Goal: Information Seeking & Learning: Compare options

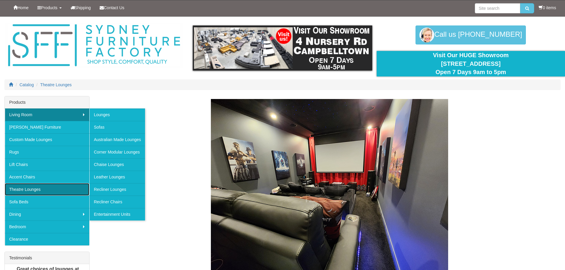
click at [34, 189] on link "Theatre Lounges" at bounding box center [47, 189] width 85 height 12
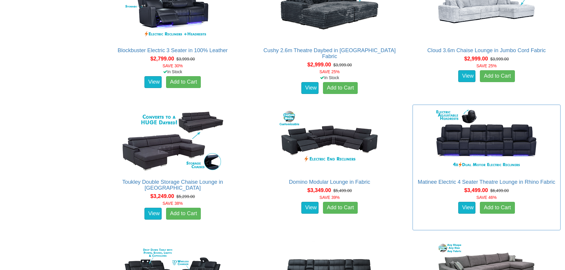
scroll to position [979, 0]
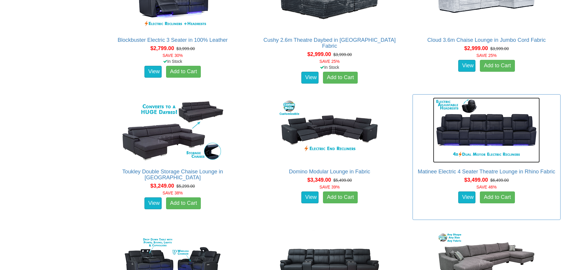
click at [466, 134] on img at bounding box center [486, 130] width 107 height 65
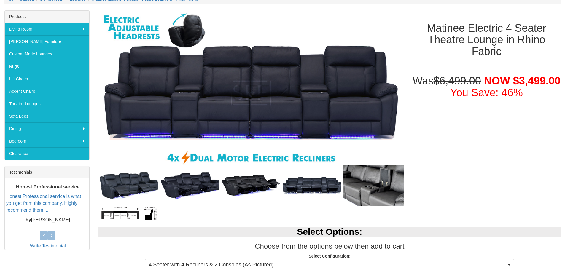
scroll to position [89, 0]
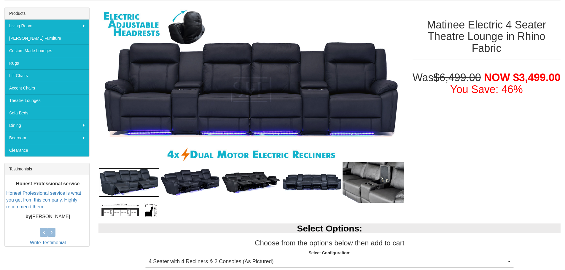
click at [143, 175] on img at bounding box center [129, 182] width 61 height 29
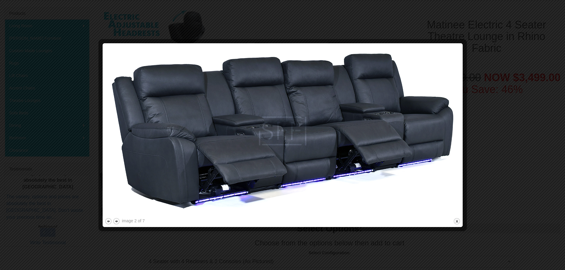
click at [427, 138] on img at bounding box center [283, 131] width 356 height 172
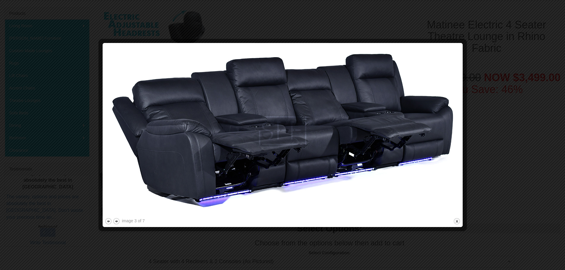
click at [427, 138] on img at bounding box center [283, 131] width 356 height 172
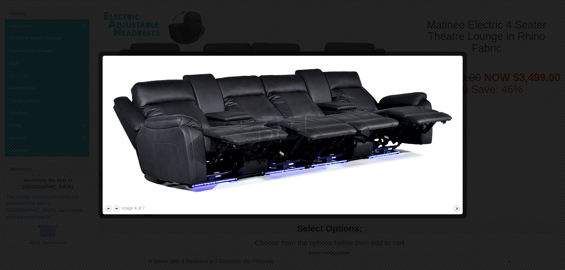
click at [427, 138] on img at bounding box center [283, 131] width 356 height 146
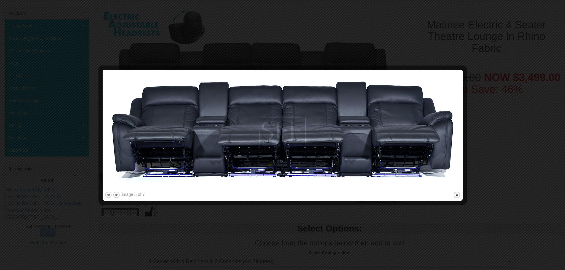
click at [427, 138] on img at bounding box center [283, 131] width 356 height 119
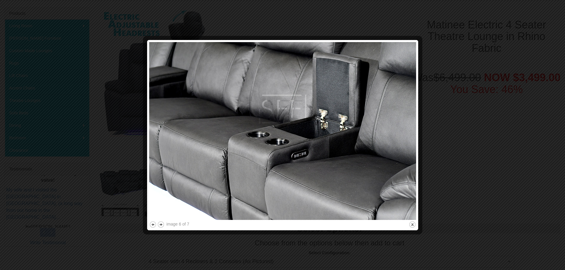
click at [427, 138] on div at bounding box center [282, 135] width 565 height 270
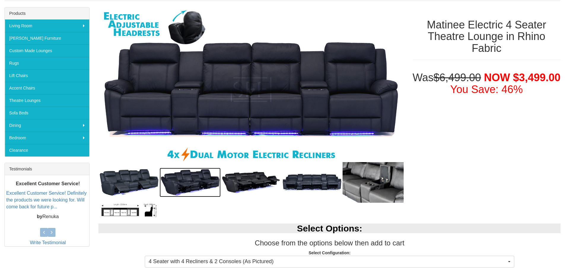
click at [182, 187] on img at bounding box center [190, 182] width 61 height 29
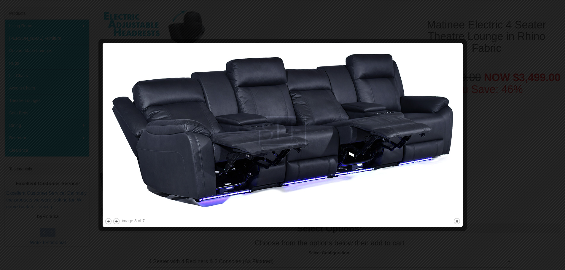
click at [171, 237] on div at bounding box center [282, 135] width 565 height 270
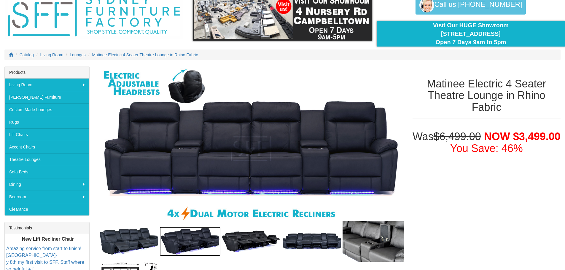
scroll to position [0, 0]
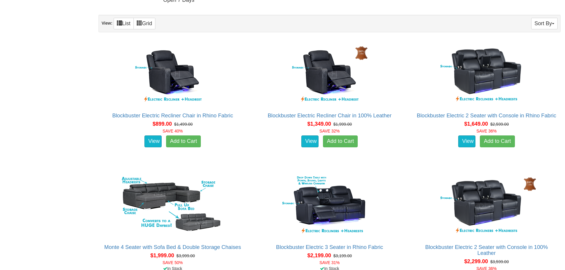
scroll to position [361, 0]
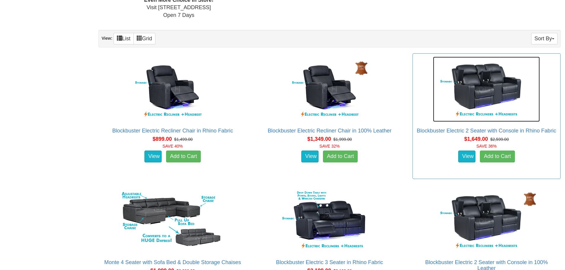
click at [459, 86] on img at bounding box center [486, 89] width 107 height 65
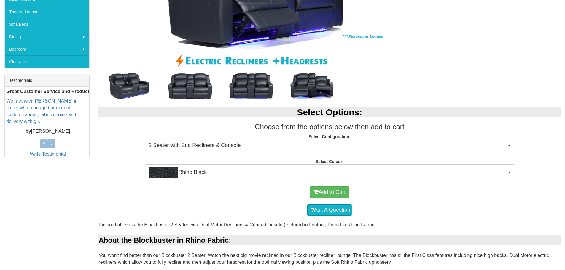
scroll to position [178, 0]
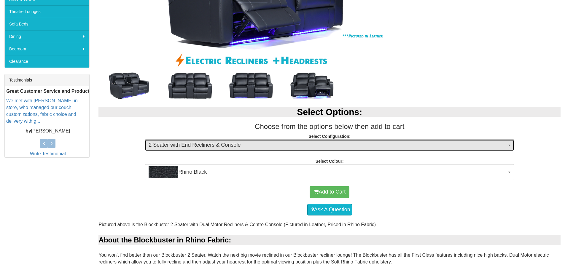
click at [256, 143] on span "2 Seater with End Recliners & Console" at bounding box center [328, 146] width 358 height 8
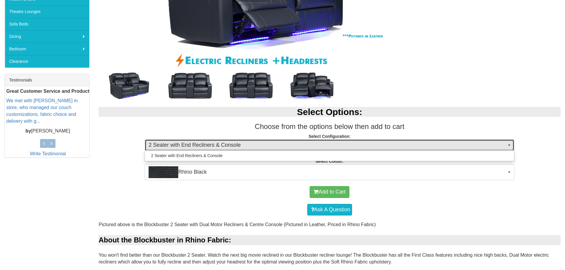
click at [256, 143] on span "2 Seater with End Recliners & Console" at bounding box center [328, 146] width 358 height 8
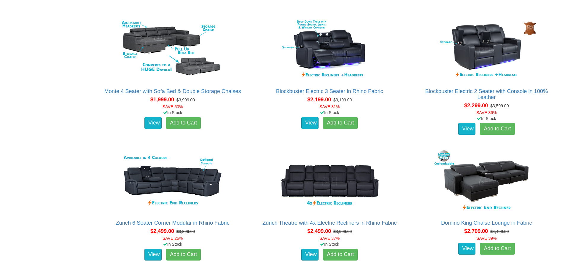
scroll to position [540, 0]
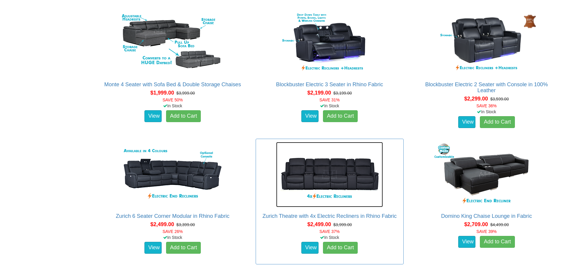
click at [320, 174] on img at bounding box center [329, 174] width 107 height 65
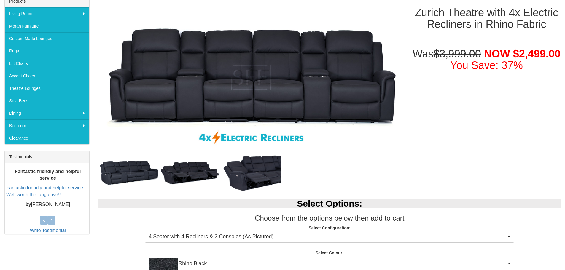
scroll to position [119, 0]
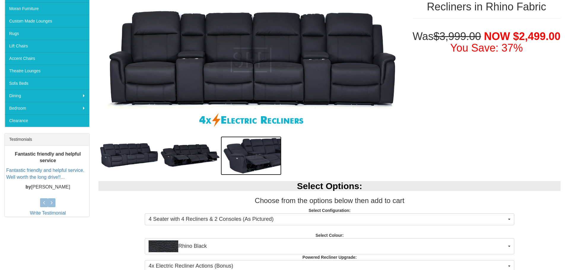
click at [258, 159] on img at bounding box center [251, 156] width 61 height 39
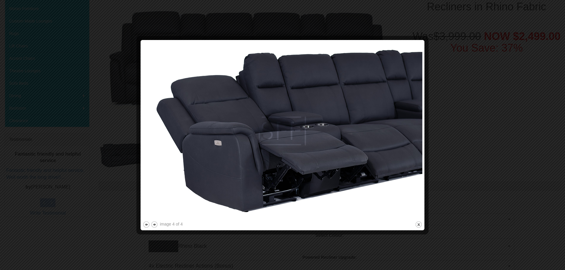
click at [467, 139] on div at bounding box center [282, 135] width 565 height 270
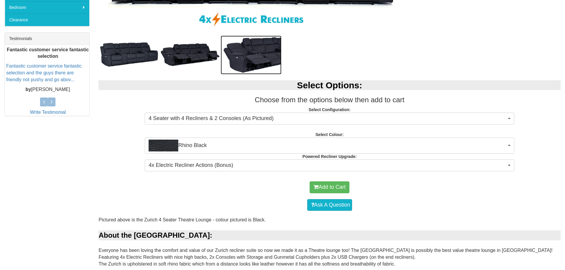
scroll to position [237, 0]
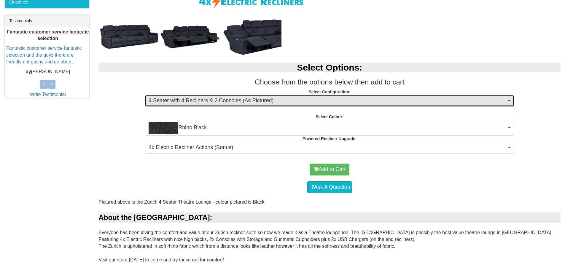
click at [248, 103] on span "4 Seater with 4 Recliners & 2 Consoles (As Pictured)" at bounding box center [328, 101] width 358 height 8
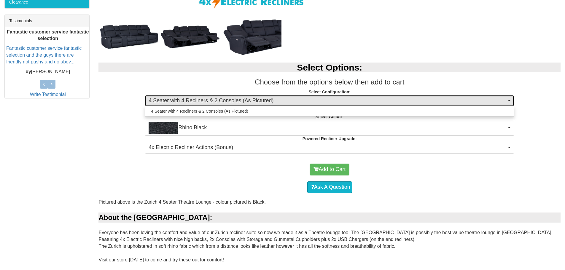
click at [248, 103] on span "4 Seater with 4 Recliners & 2 Consoles (As Pictured)" at bounding box center [328, 101] width 358 height 8
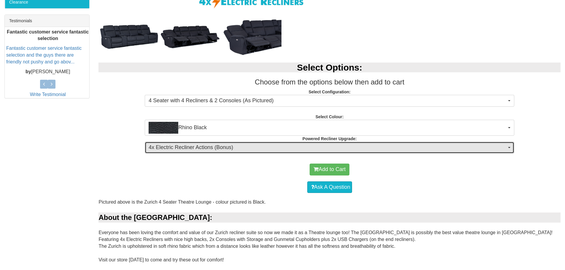
click at [244, 150] on span "4x Electric Recliner Actions (Bonus)" at bounding box center [328, 148] width 358 height 8
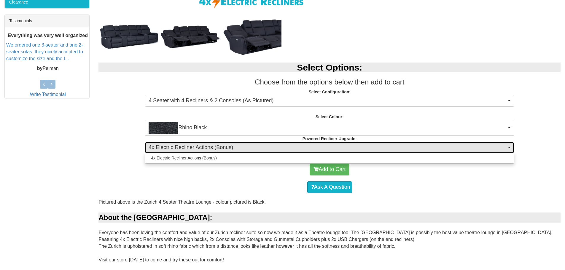
click at [244, 150] on span "4x Electric Recliner Actions (Bonus)" at bounding box center [328, 148] width 358 height 8
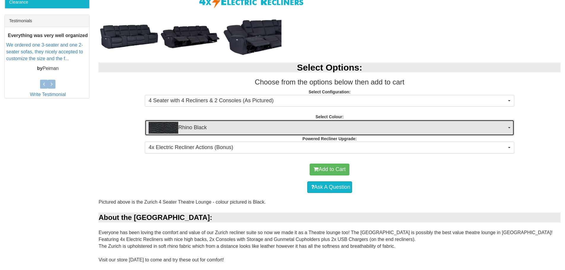
click at [246, 120] on button "Rhino Black" at bounding box center [330, 128] width 370 height 16
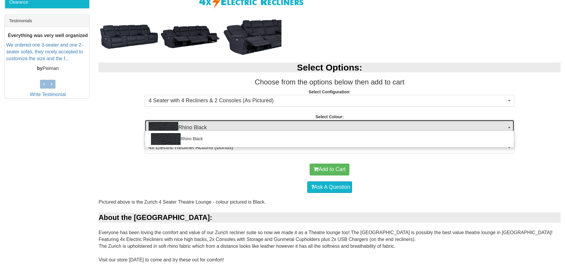
click at [246, 120] on button "Rhino Black" at bounding box center [330, 128] width 370 height 16
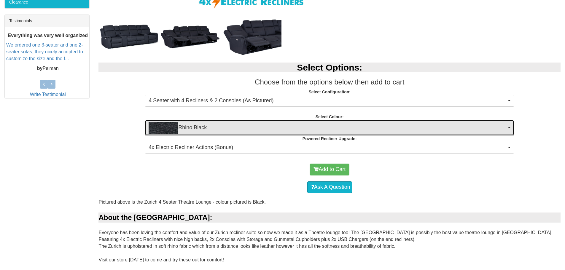
scroll to position [89, 0]
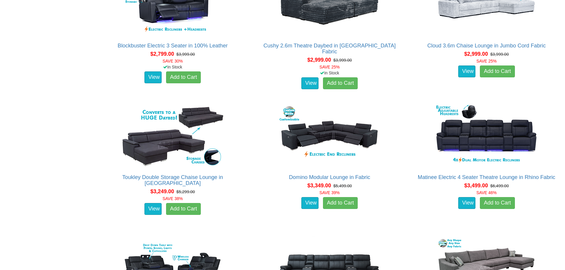
scroll to position [985, 0]
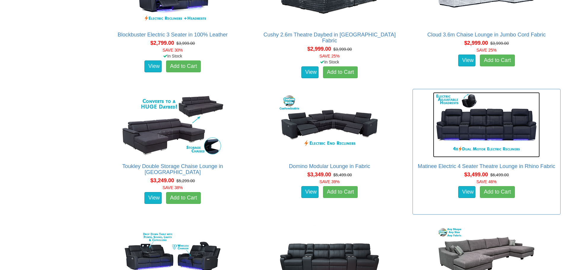
click at [522, 126] on img at bounding box center [486, 124] width 107 height 65
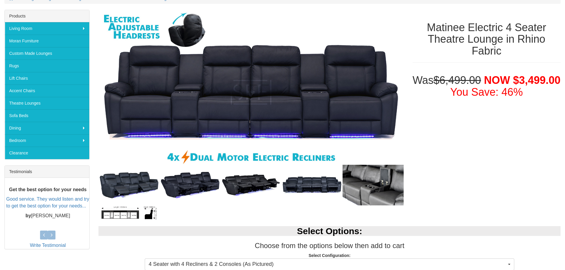
scroll to position [89, 0]
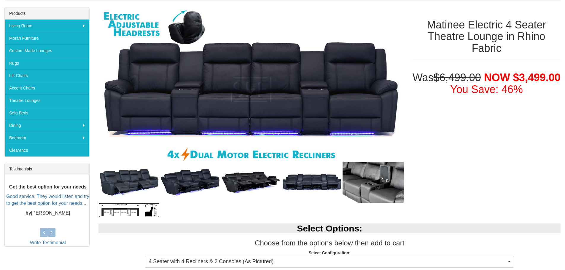
click at [121, 207] on img at bounding box center [129, 210] width 61 height 15
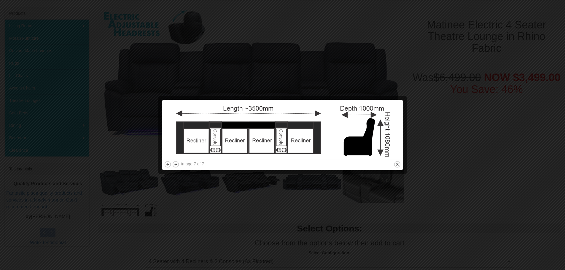
click at [232, 208] on div at bounding box center [282, 135] width 565 height 270
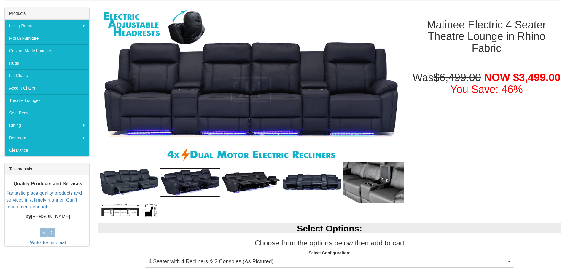
click at [183, 178] on img at bounding box center [190, 182] width 61 height 29
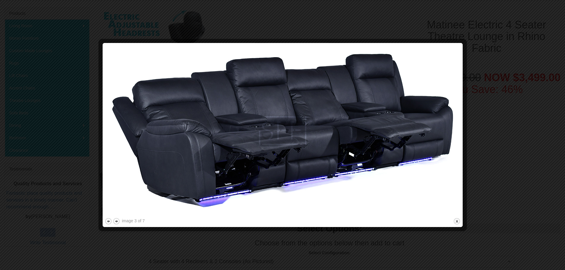
click at [516, 133] on div at bounding box center [282, 135] width 565 height 270
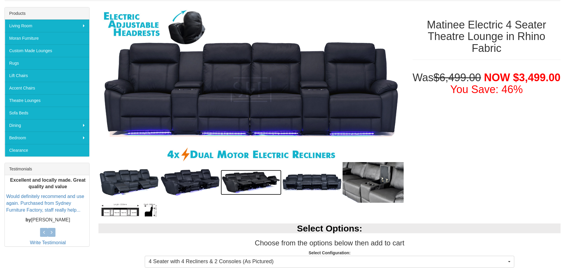
click at [259, 173] on img at bounding box center [251, 182] width 61 height 25
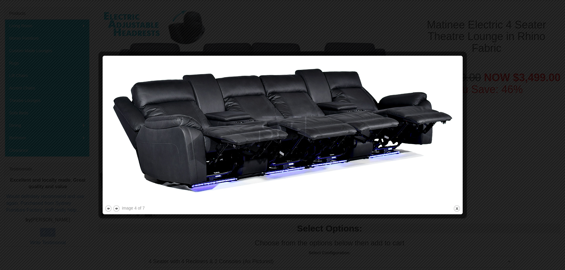
click at [482, 77] on div at bounding box center [282, 135] width 565 height 270
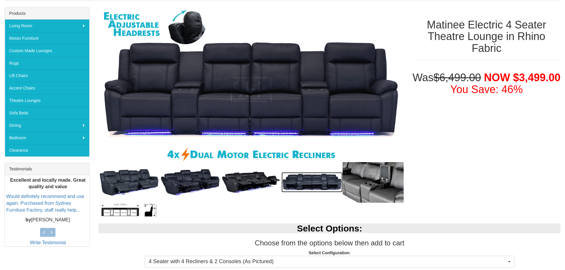
click at [310, 179] on img at bounding box center [312, 182] width 61 height 20
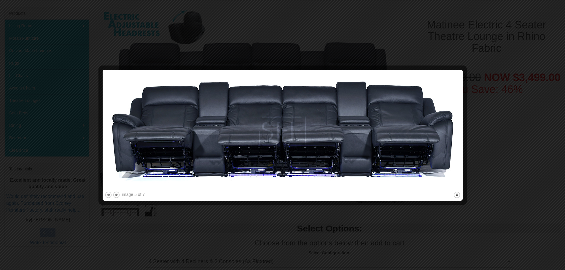
click at [488, 148] on div at bounding box center [282, 135] width 565 height 270
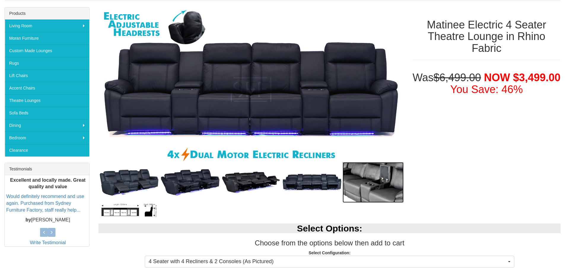
click at [388, 187] on img at bounding box center [373, 182] width 61 height 41
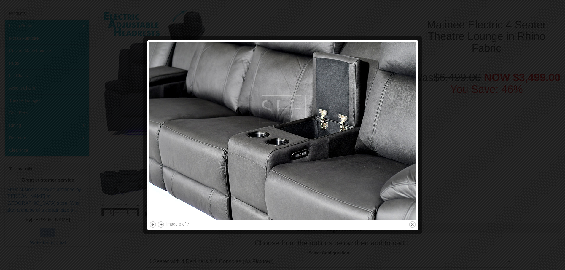
click at [459, 158] on div at bounding box center [282, 135] width 565 height 270
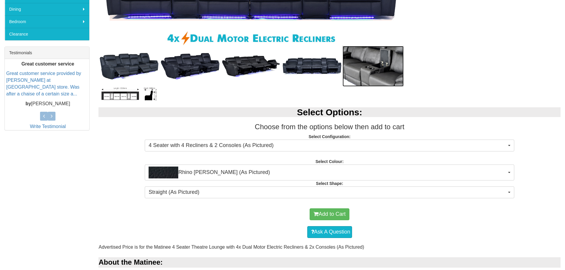
scroll to position [237, 0]
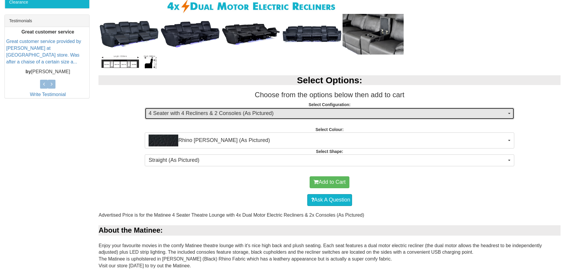
click at [299, 116] on span "4 Seater with 4 Recliners & 2 Consoles (As Pictured)" at bounding box center [328, 114] width 358 height 8
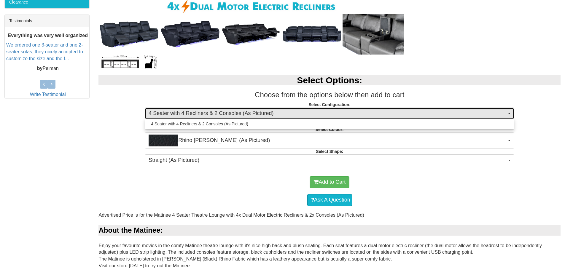
click at [299, 116] on span "4 Seater with 4 Recliners & 2 Consoles (As Pictured)" at bounding box center [328, 114] width 358 height 8
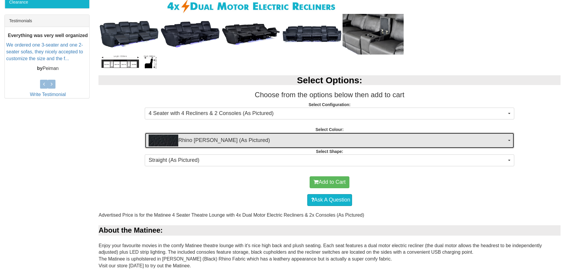
click at [291, 139] on span "Rhino [PERSON_NAME] (As Pictured)" at bounding box center [328, 141] width 358 height 12
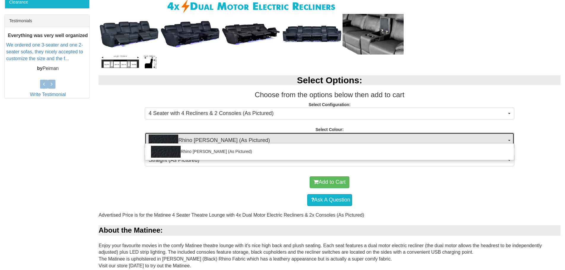
click at [291, 139] on span "Rhino [PERSON_NAME] (As Pictured)" at bounding box center [328, 141] width 358 height 12
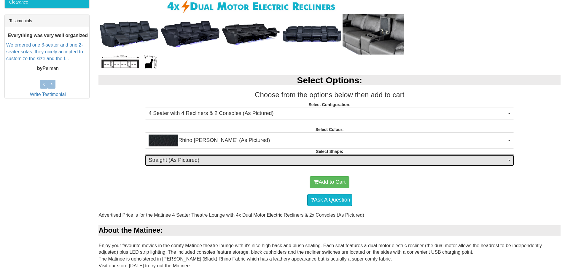
click at [275, 157] on span "Straight (As Pictured)" at bounding box center [328, 161] width 358 height 8
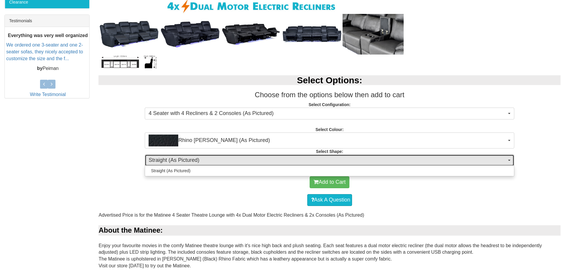
click at [274, 157] on span "Straight (As Pictured)" at bounding box center [328, 161] width 358 height 8
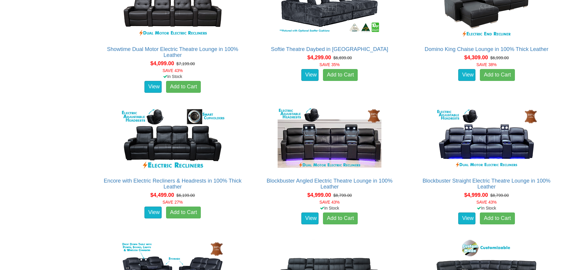
scroll to position [1667, 0]
